Goal: Communication & Community: Share content

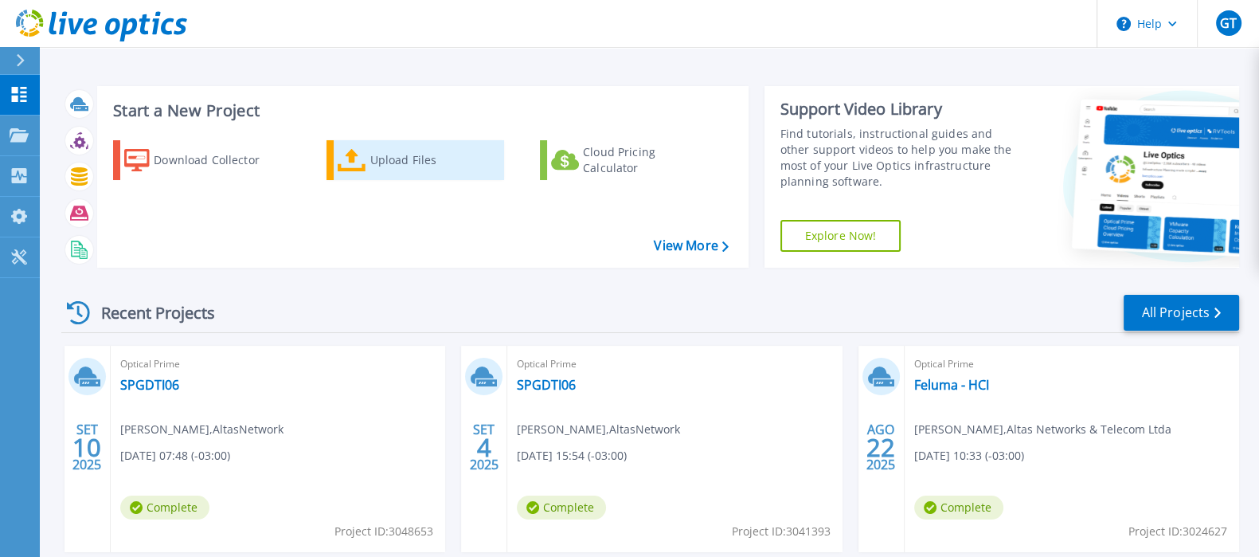
click at [421, 171] on div "Upload Files" at bounding box center [433, 160] width 127 height 32
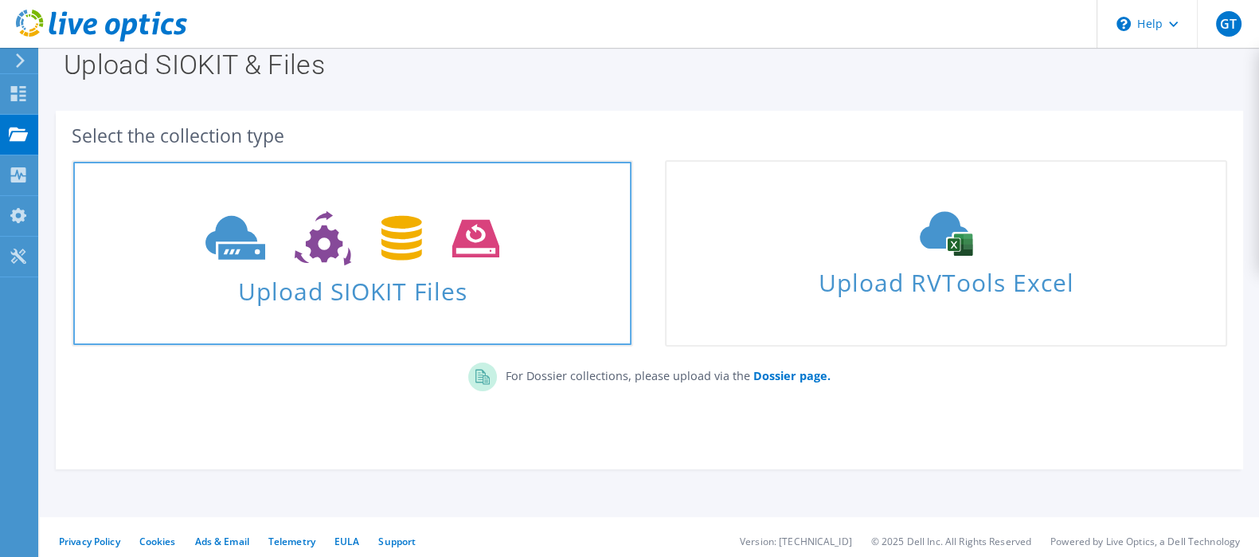
scroll to position [31, 0]
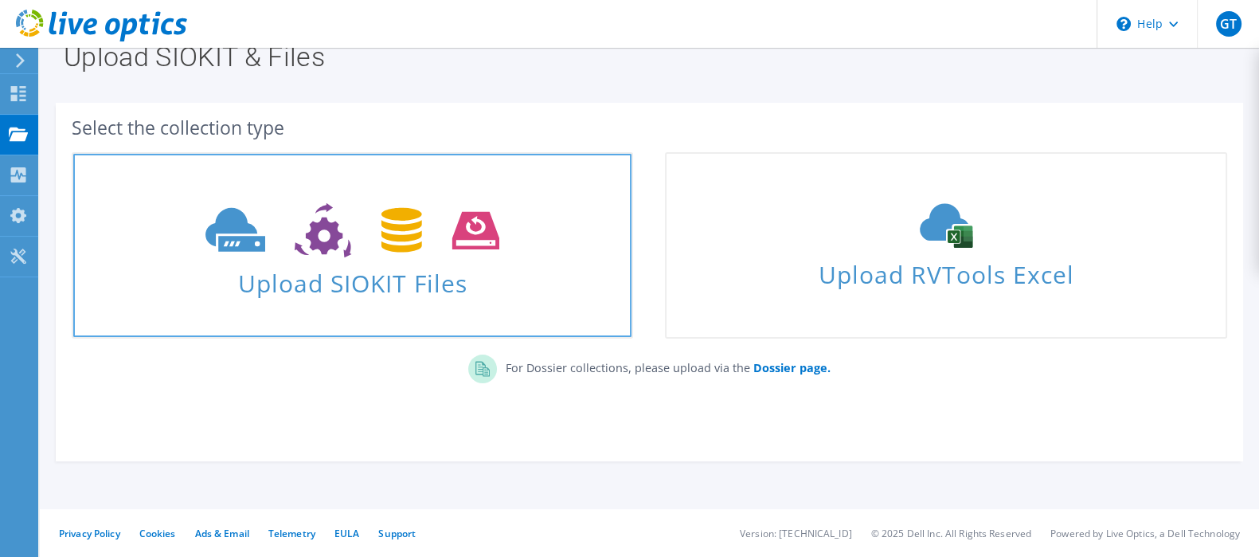
click at [426, 292] on span "Upload SIOKIT Files" at bounding box center [352, 278] width 558 height 34
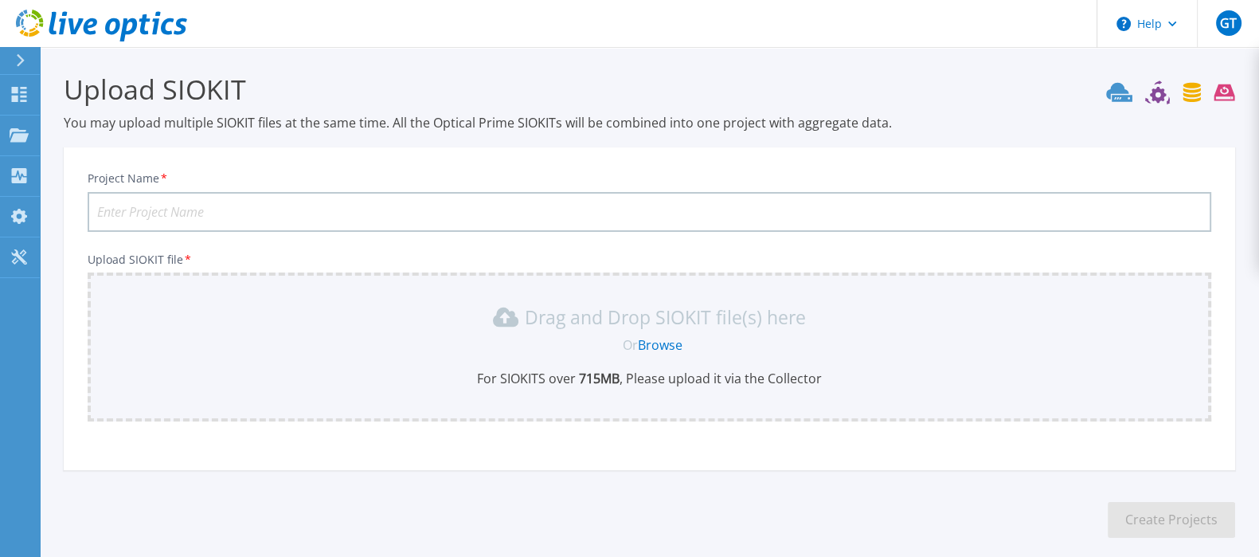
click at [283, 213] on input "Project Name *" at bounding box center [650, 212] width 1124 height 40
type input "PREF [GEOGRAPHIC_DATA]"
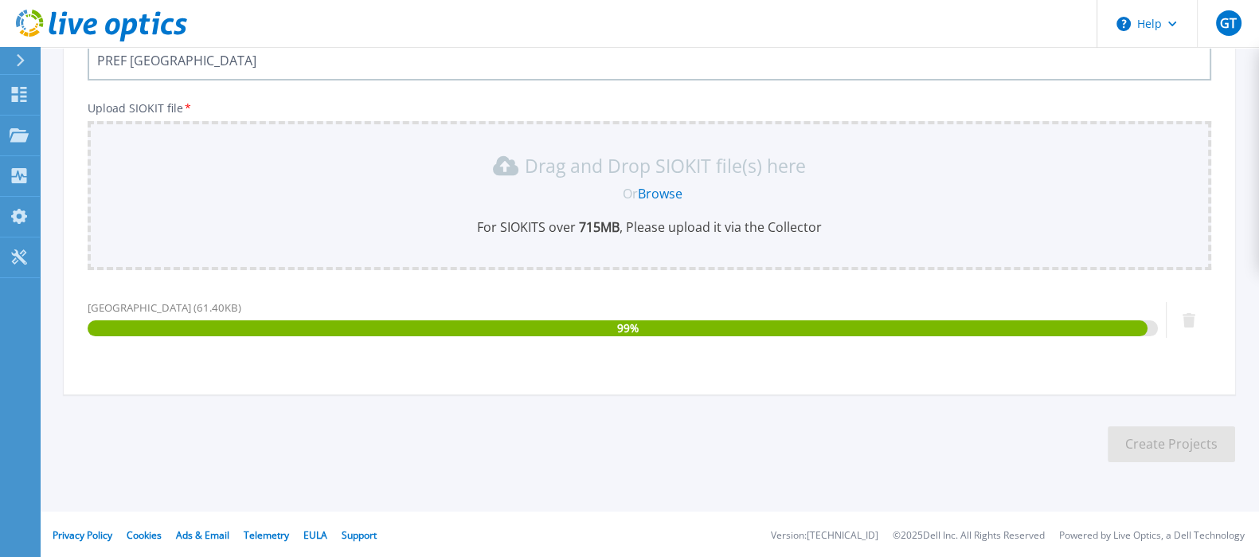
scroll to position [152, 0]
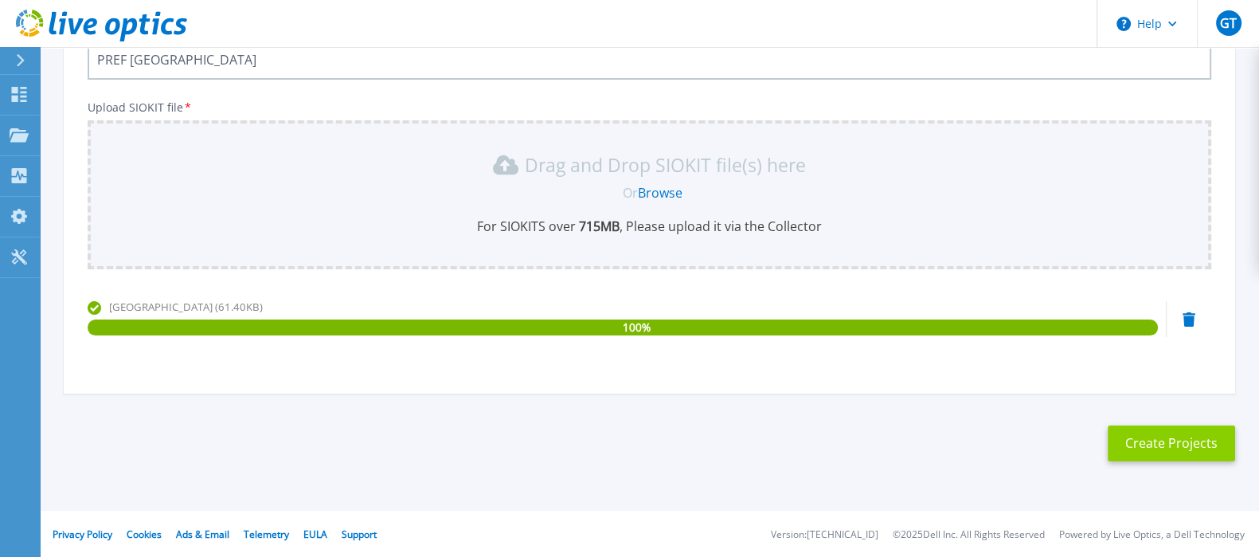
click at [1141, 433] on button "Create Projects" at bounding box center [1171, 443] width 127 height 36
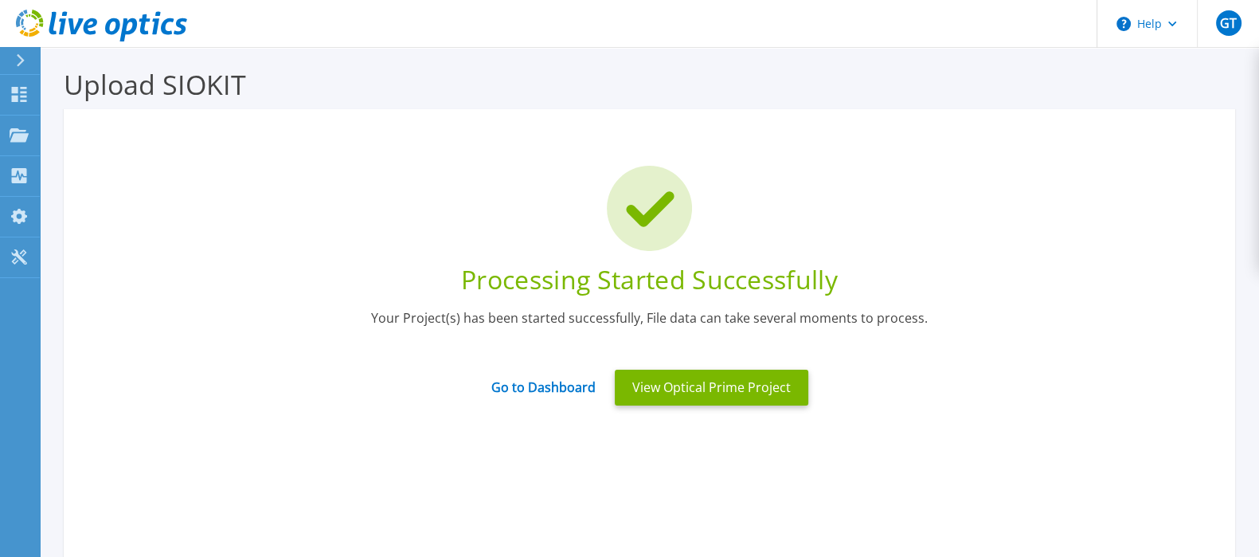
scroll to position [0, 0]
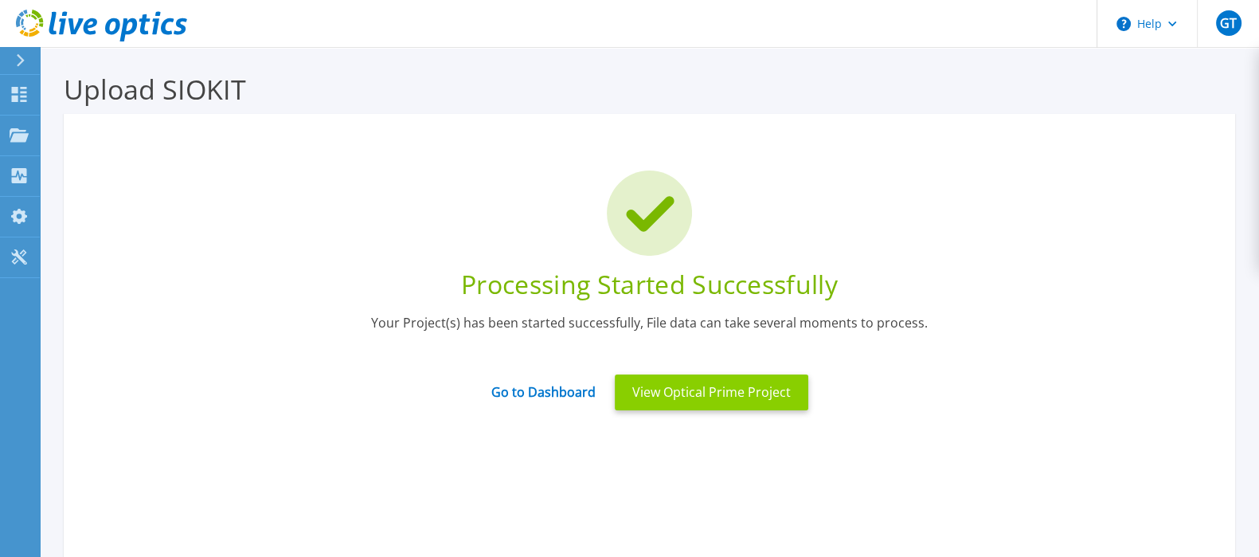
click at [687, 394] on button "View Optical Prime Project" at bounding box center [712, 392] width 194 height 36
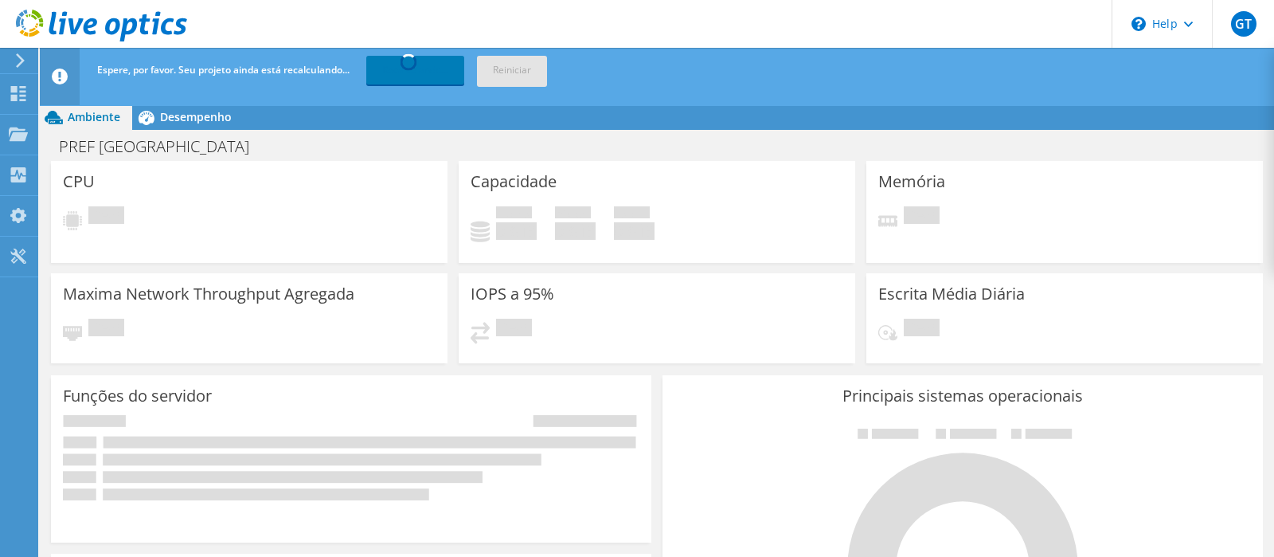
click at [519, 288] on h3 "IOPS a 95%" at bounding box center [513, 294] width 84 height 18
click at [645, 352] on div "Pendente" at bounding box center [657, 337] width 373 height 37
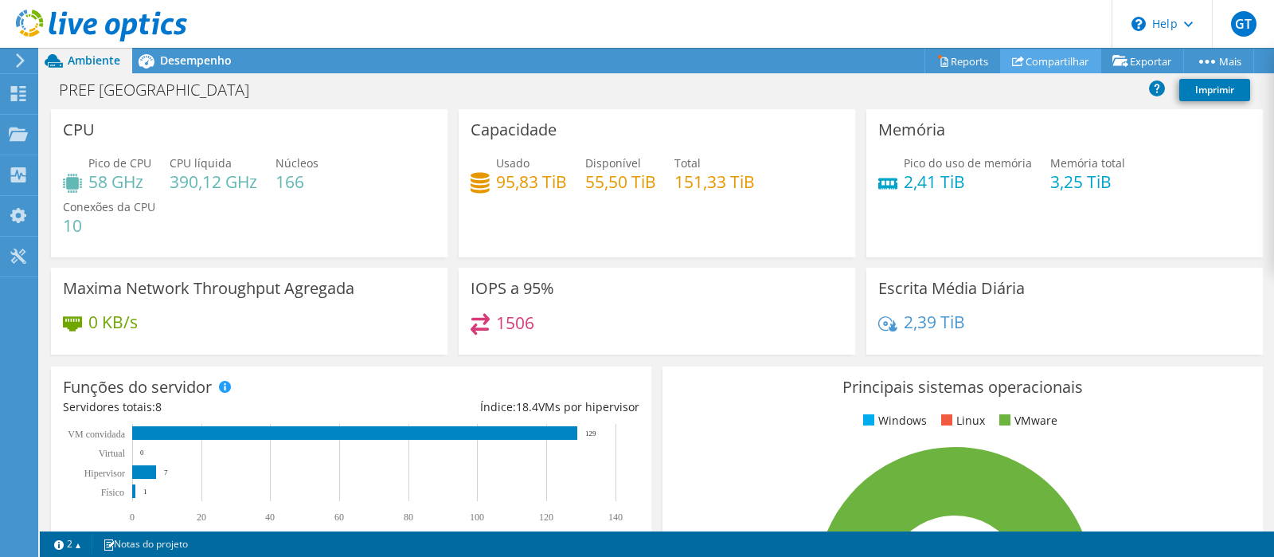
click at [1026, 58] on link "Compartilhar" at bounding box center [1050, 61] width 101 height 25
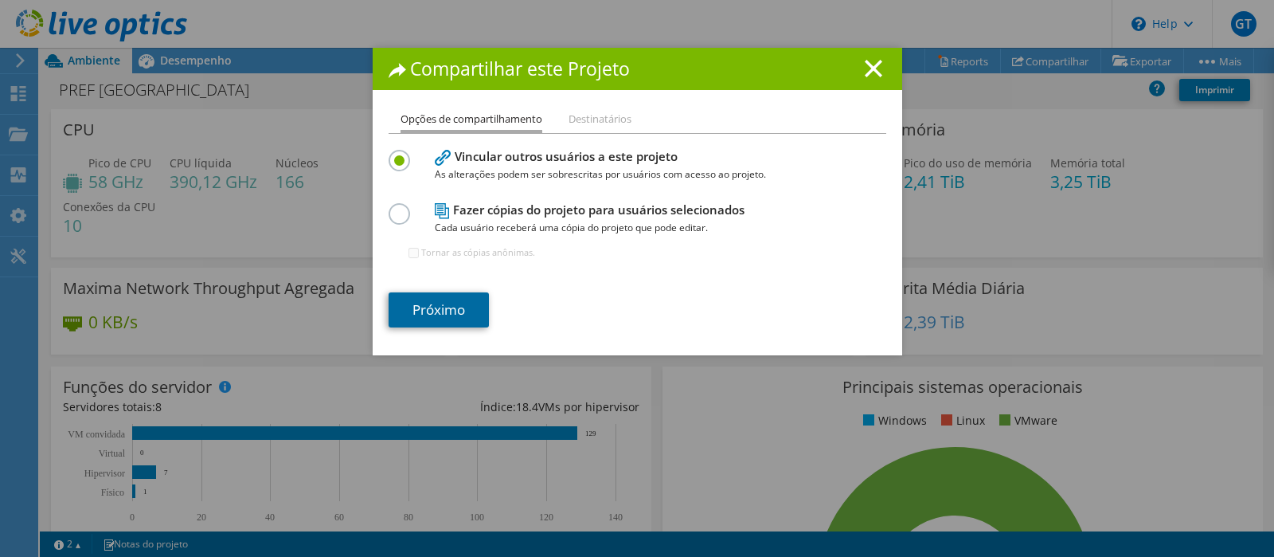
click at [414, 311] on link "Próximo" at bounding box center [439, 309] width 100 height 35
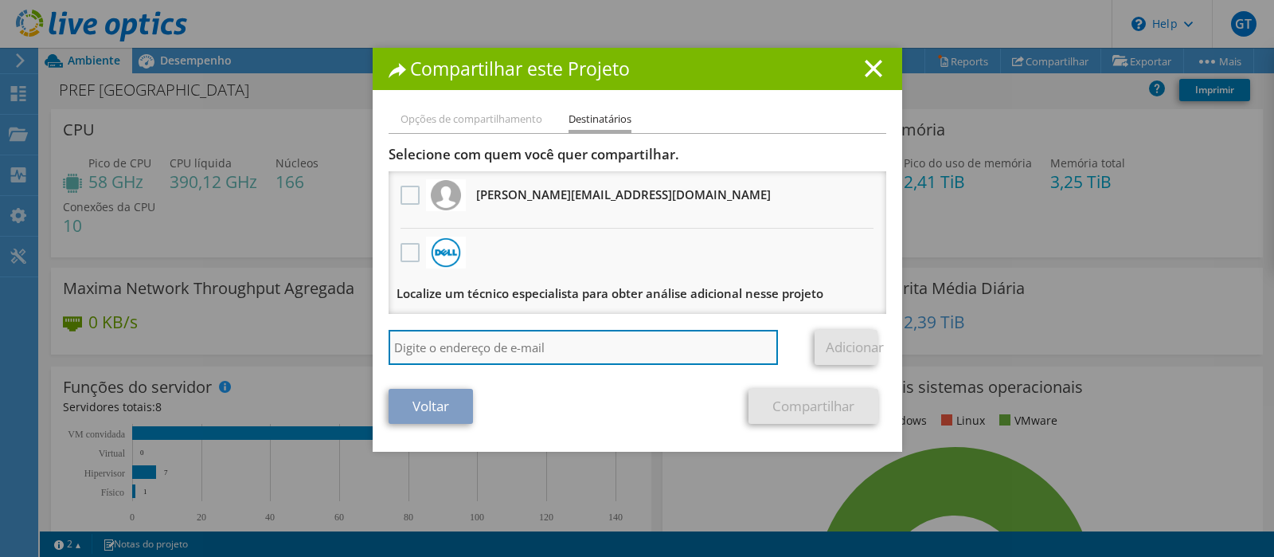
click at [432, 338] on input "search" at bounding box center [584, 347] width 390 height 35
type input "[PERSON_NAME][EMAIL_ADDRESS][PERSON_NAME][DOMAIN_NAME]"
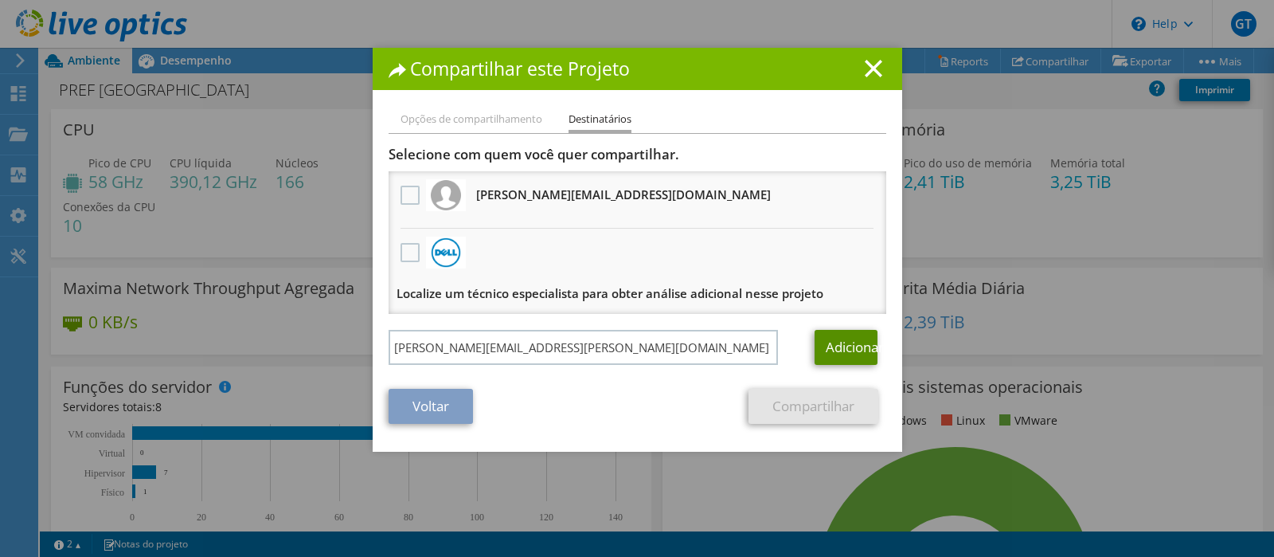
click at [833, 340] on link "Adicionar" at bounding box center [846, 347] width 63 height 35
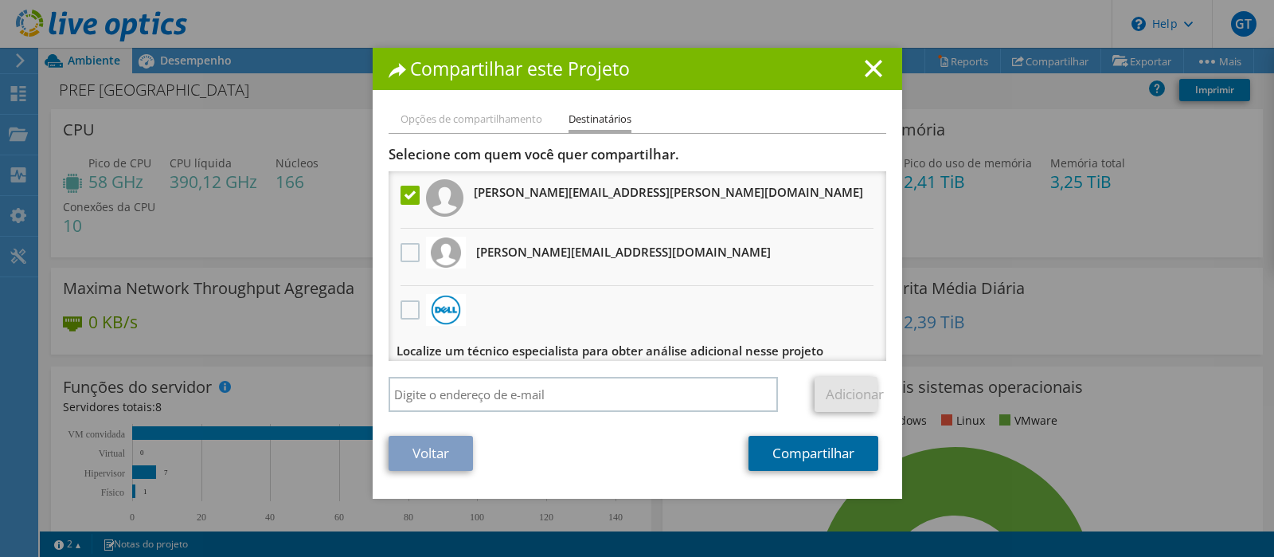
click at [773, 448] on link "Compartilhar" at bounding box center [814, 453] width 130 height 35
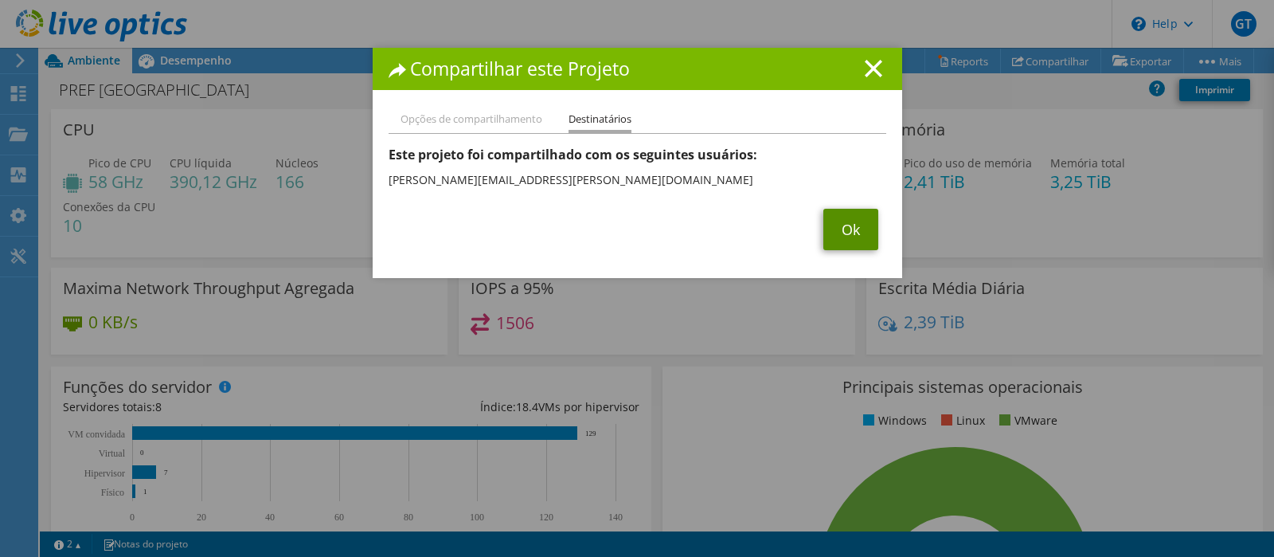
click at [834, 237] on link "Ok" at bounding box center [851, 229] width 55 height 41
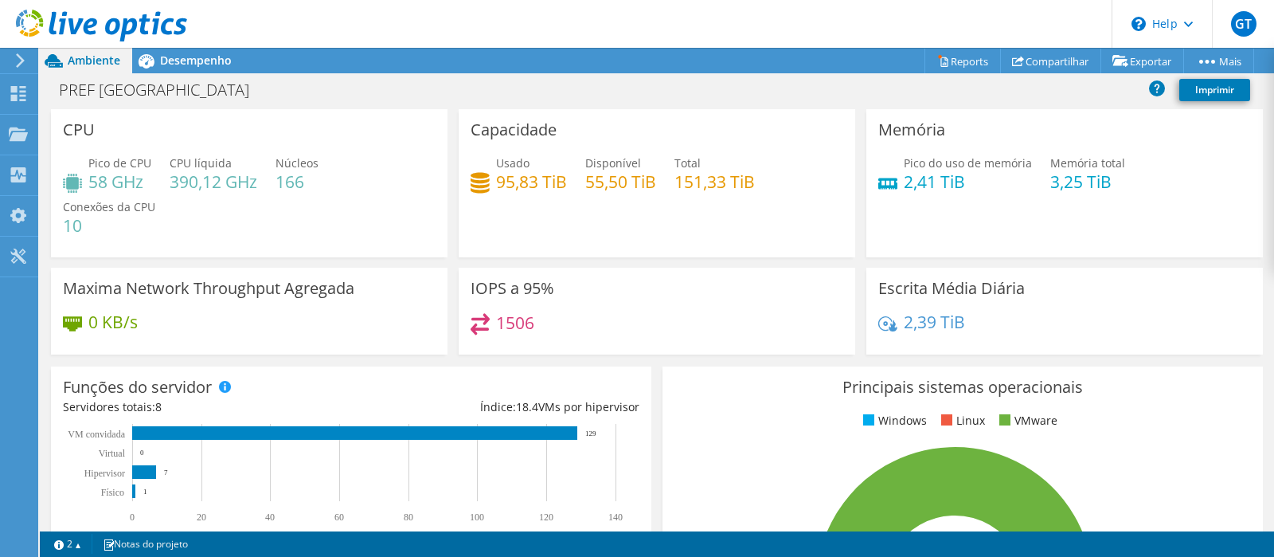
scroll to position [550, 0]
